Goal: Task Accomplishment & Management: Use online tool/utility

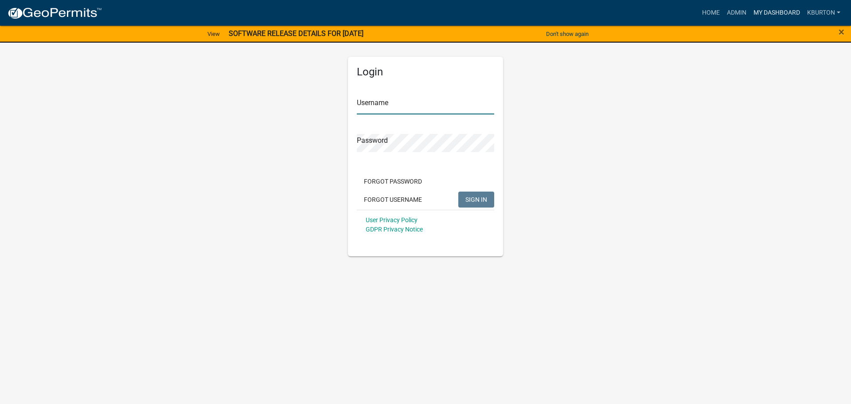
type input "kburton"
click at [777, 12] on link "My Dashboard" at bounding box center [777, 12] width 54 height 17
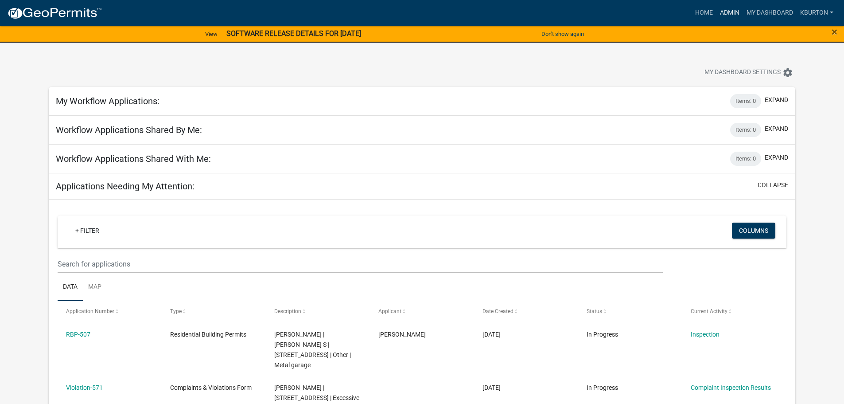
click at [733, 13] on link "Admin" at bounding box center [730, 12] width 27 height 17
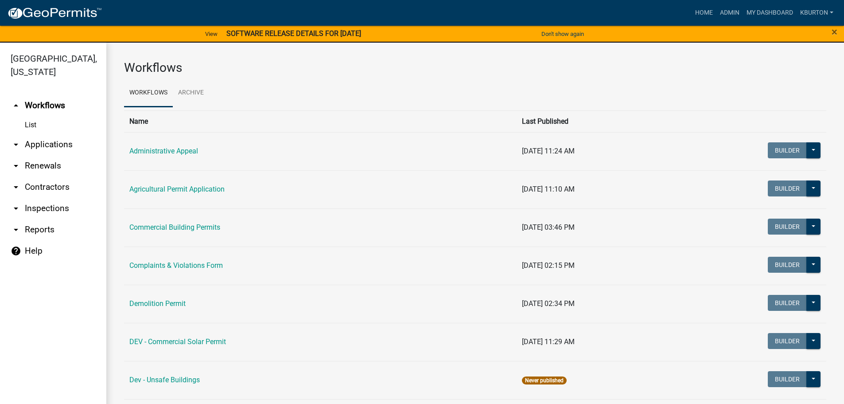
click at [62, 198] on link "arrow_drop_down Inspections" at bounding box center [53, 208] width 106 height 21
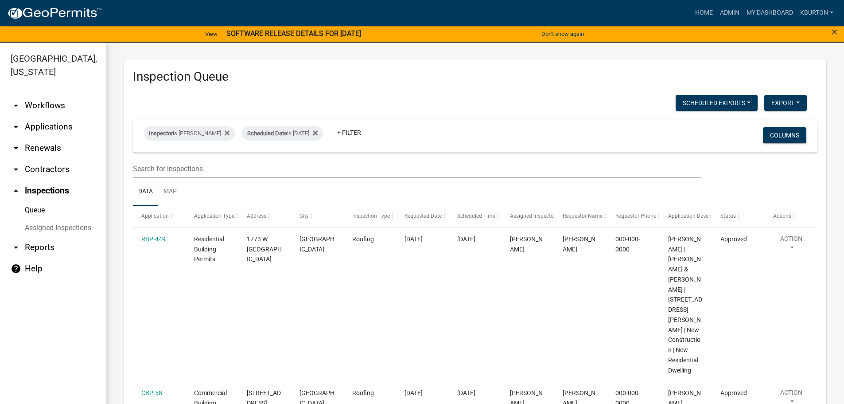
click at [62, 219] on link "Assigned Inspections" at bounding box center [53, 228] width 106 height 18
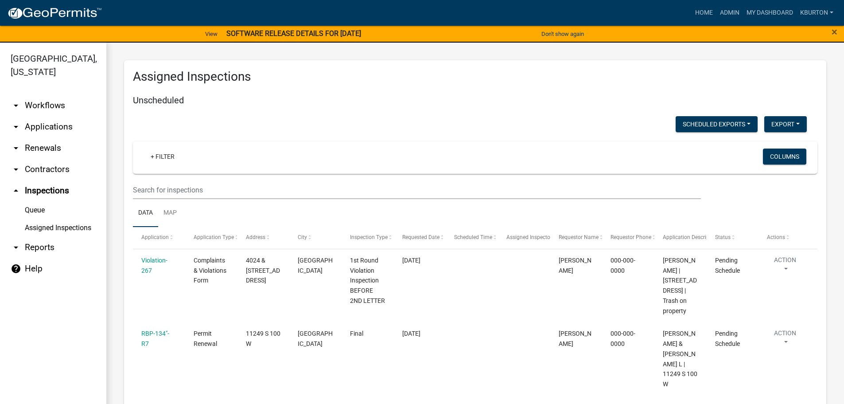
click at [38, 201] on link "Queue" at bounding box center [53, 210] width 106 height 18
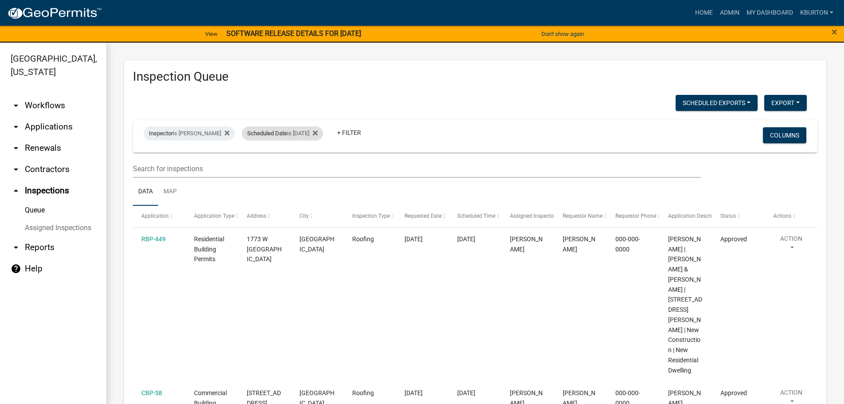
click at [285, 135] on div "Scheduled Date is [DATE]" at bounding box center [282, 133] width 81 height 14
click at [309, 165] on input "[DATE]" at bounding box center [284, 166] width 62 height 18
type input "[DATE]"
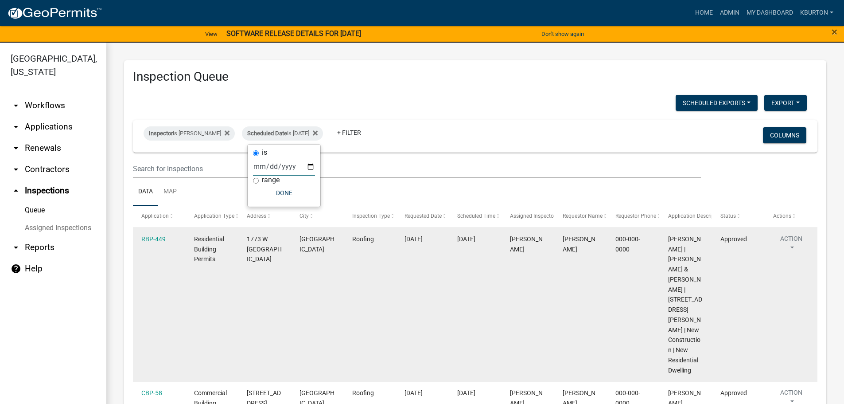
select select "1: 25"
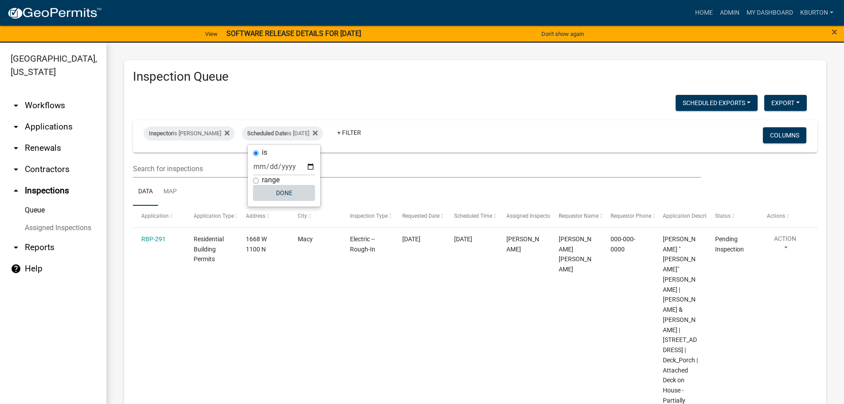
click at [283, 194] on button "Done" at bounding box center [284, 193] width 62 height 16
click at [777, 138] on button "Columns" at bounding box center [784, 135] width 43 height 16
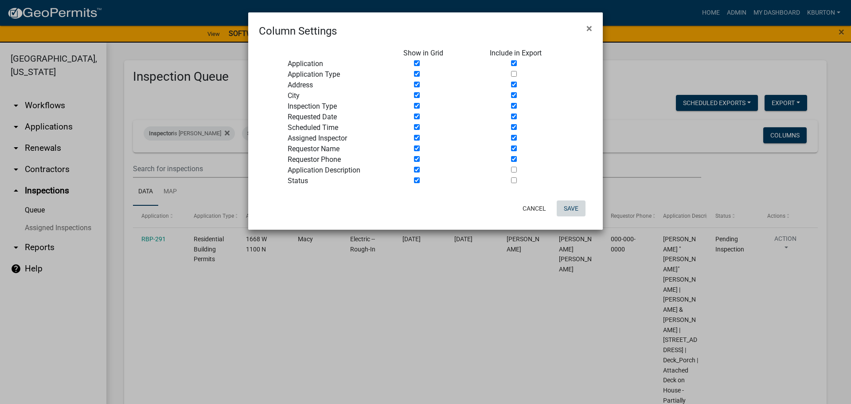
click at [570, 213] on button "Save" at bounding box center [571, 208] width 29 height 16
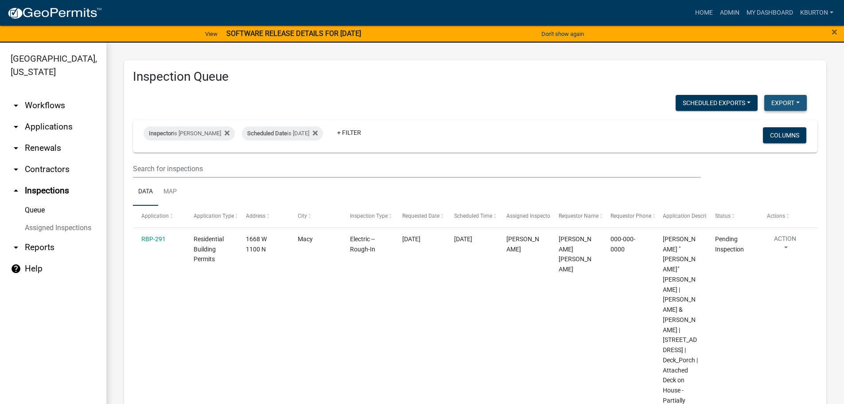
click at [777, 105] on button "Export" at bounding box center [786, 103] width 43 height 16
click at [757, 123] on button "Excel Format (.xlsx)" at bounding box center [765, 125] width 83 height 21
